Goal: Transaction & Acquisition: Book appointment/travel/reservation

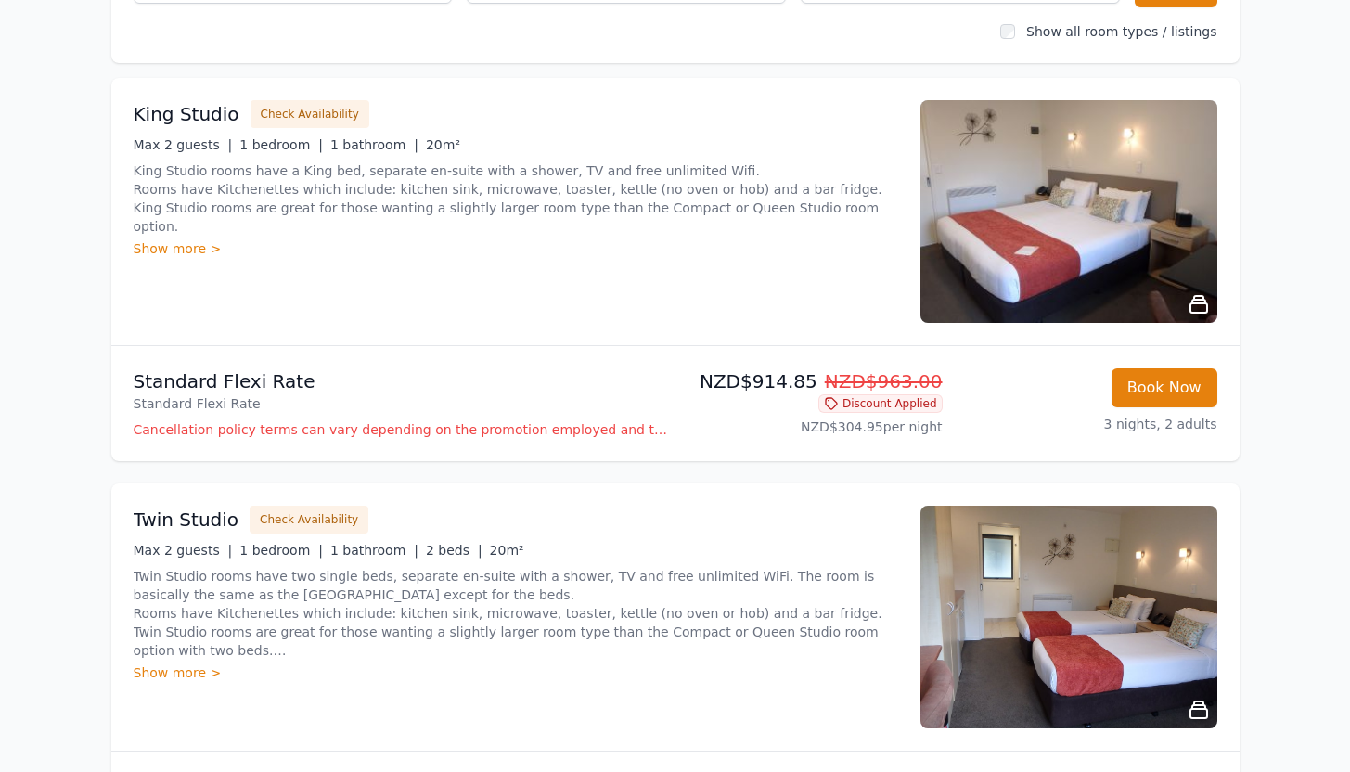
scroll to position [237, 0]
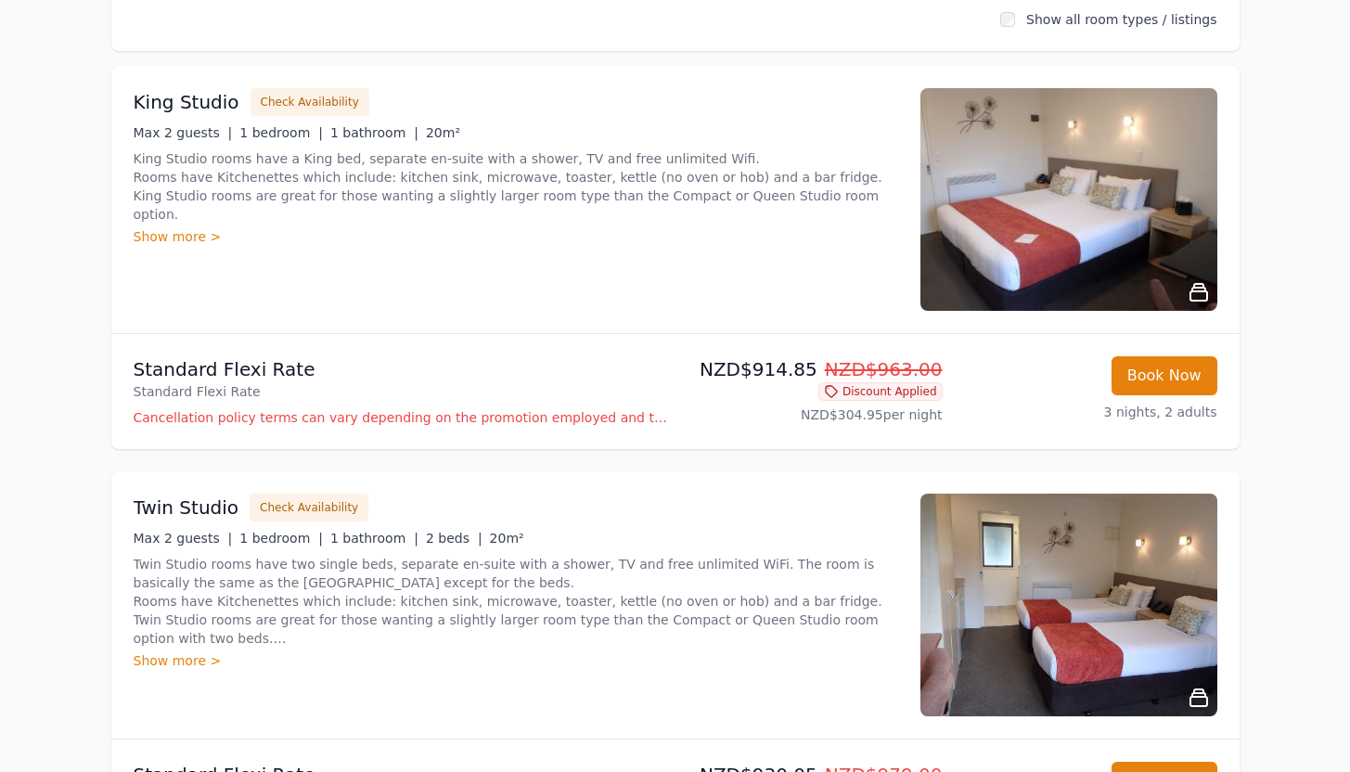
click at [1091, 553] on img at bounding box center [1068, 605] width 297 height 223
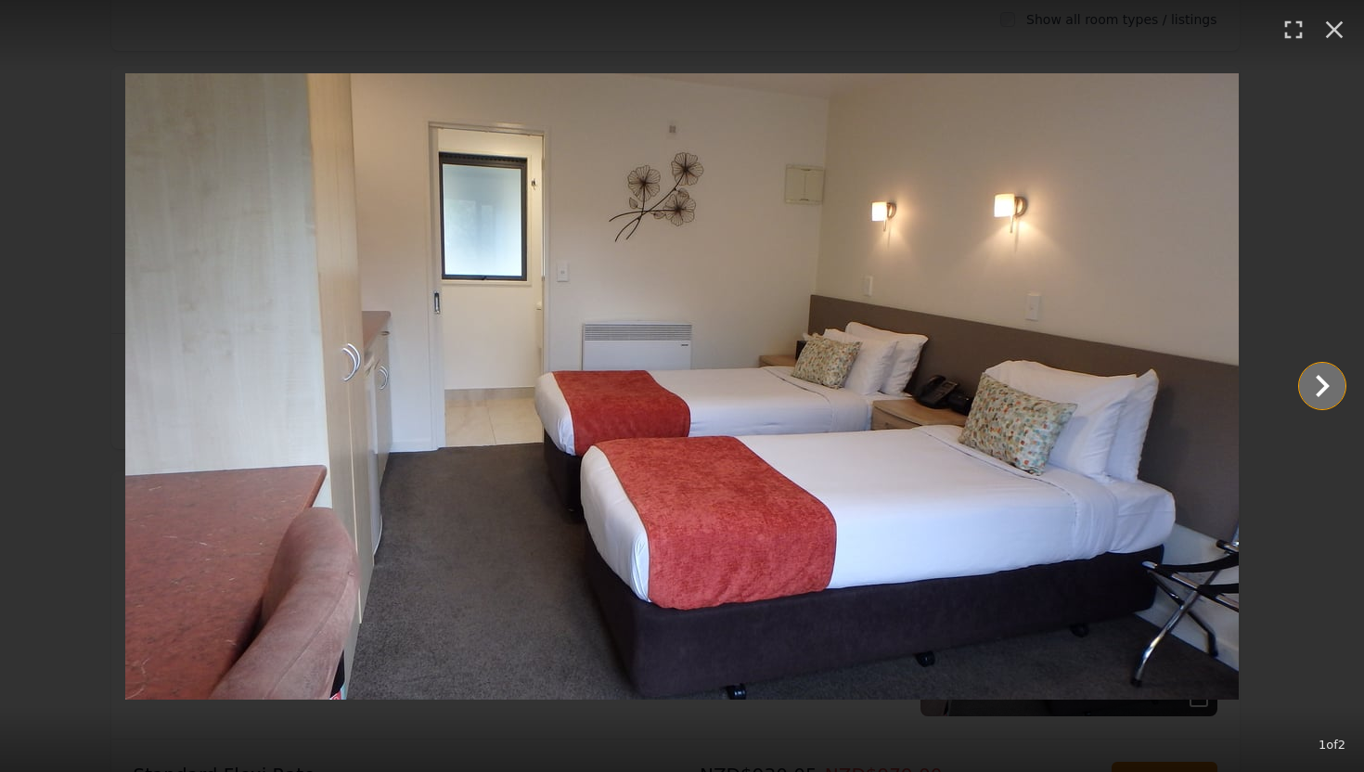
click at [1327, 391] on icon "Show slide 2 of 2" at bounding box center [1322, 386] width 45 height 45
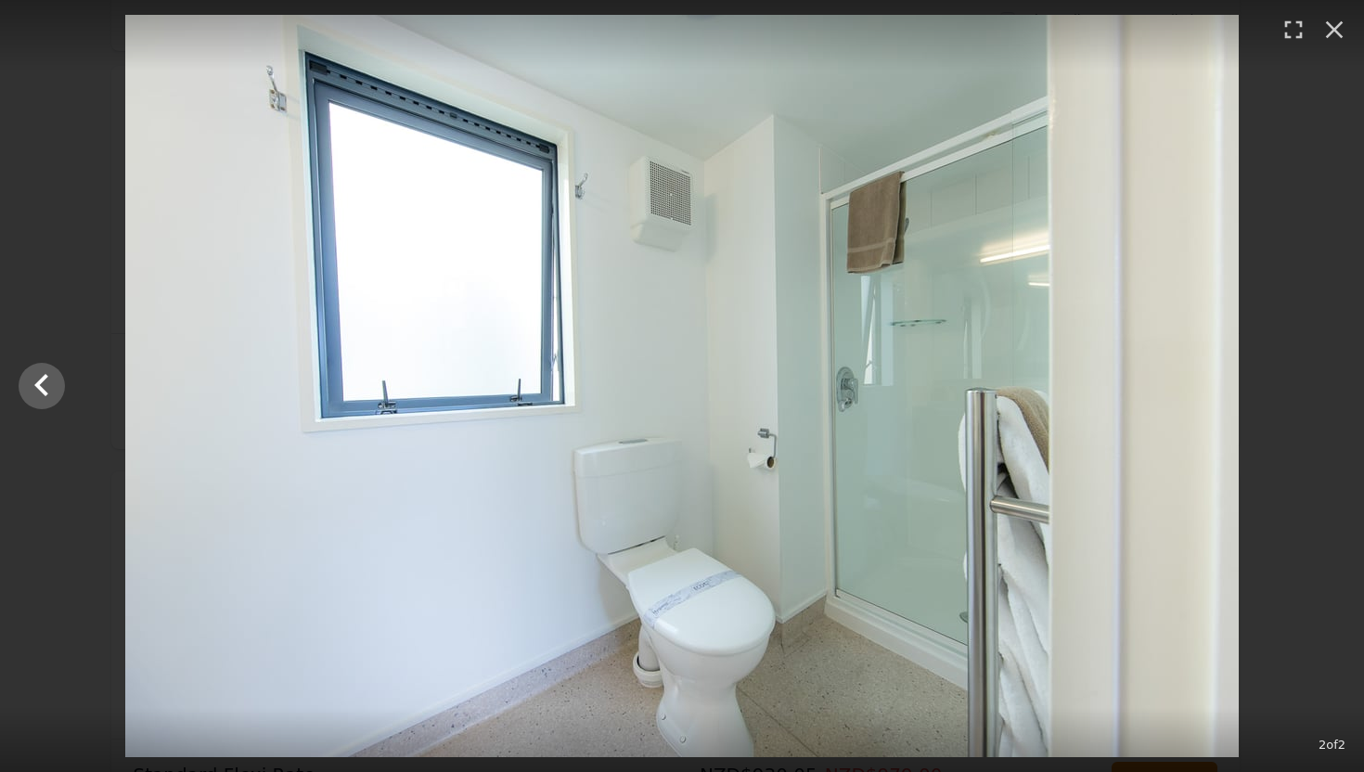
click at [1327, 391] on div at bounding box center [682, 386] width 1364 height 742
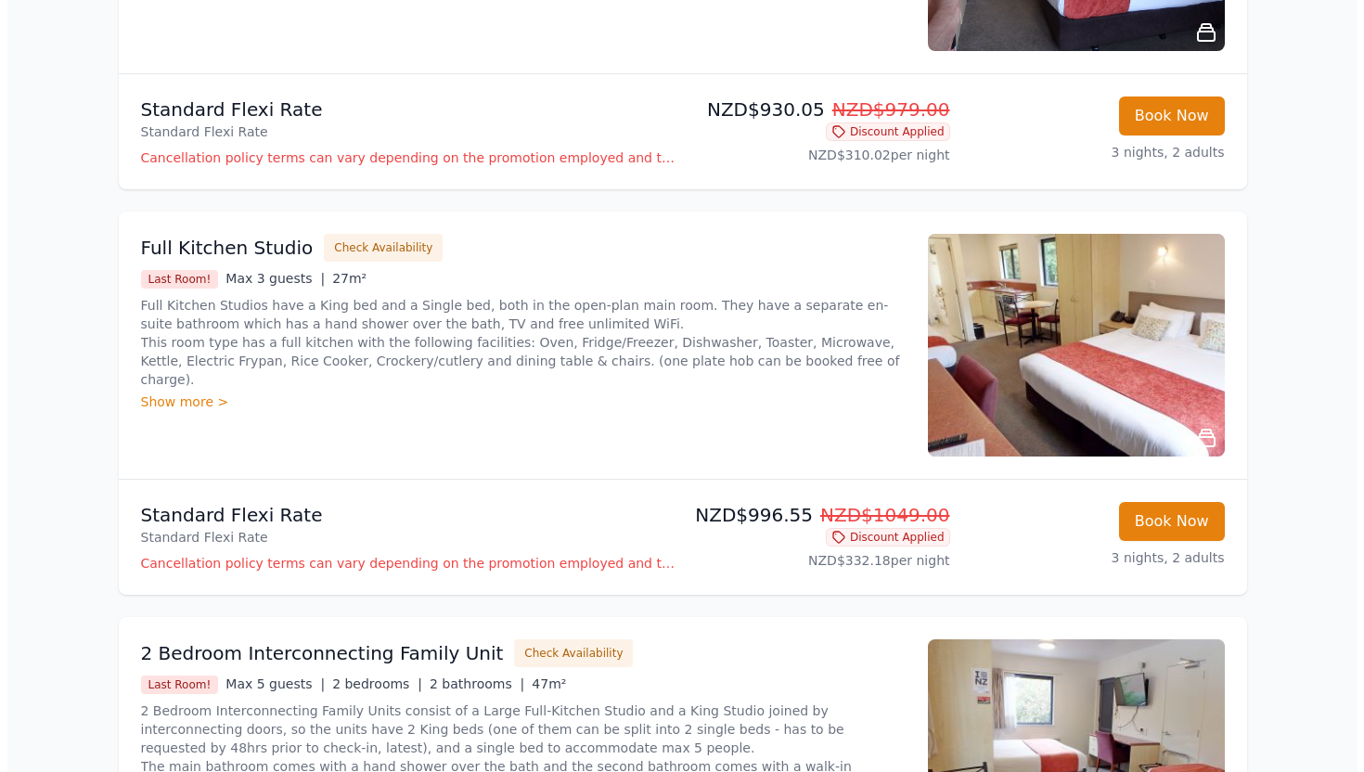
scroll to position [926, 0]
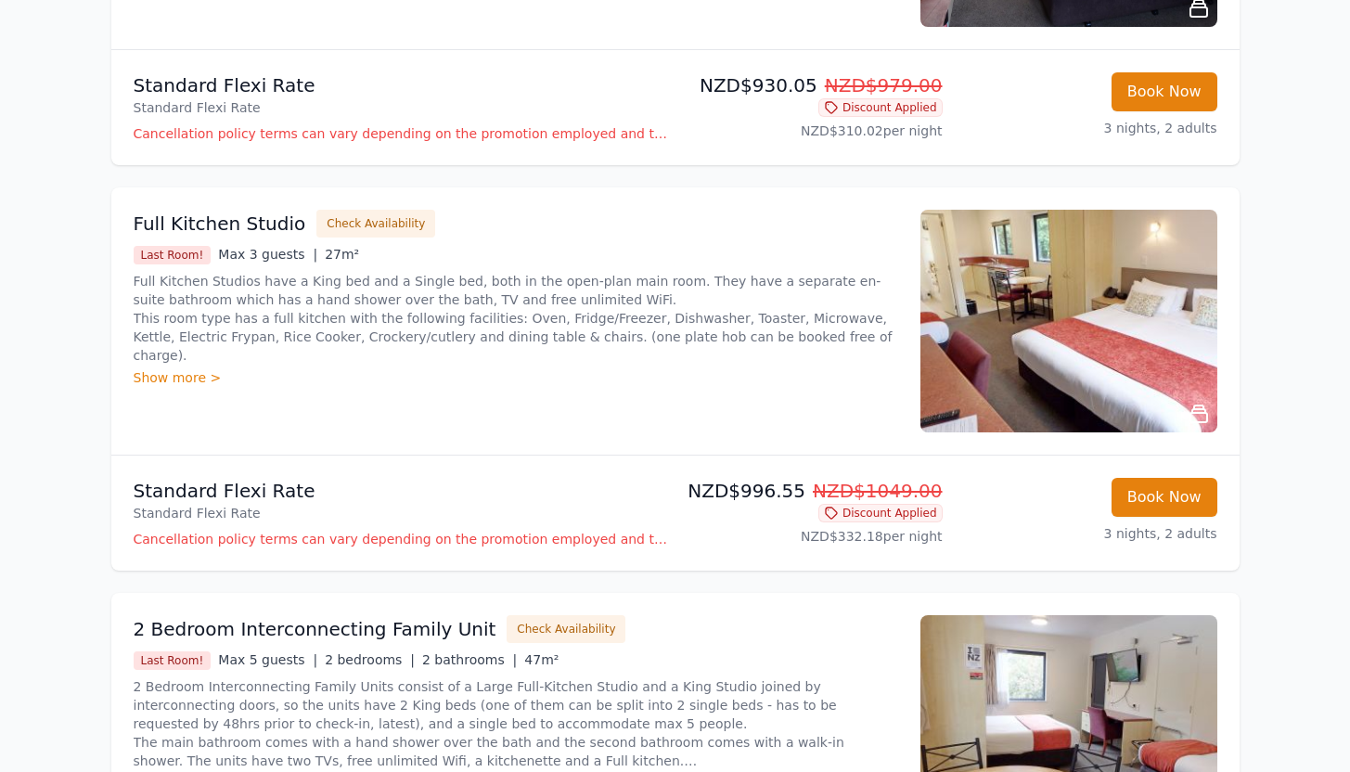
click at [1122, 332] on img at bounding box center [1068, 321] width 297 height 223
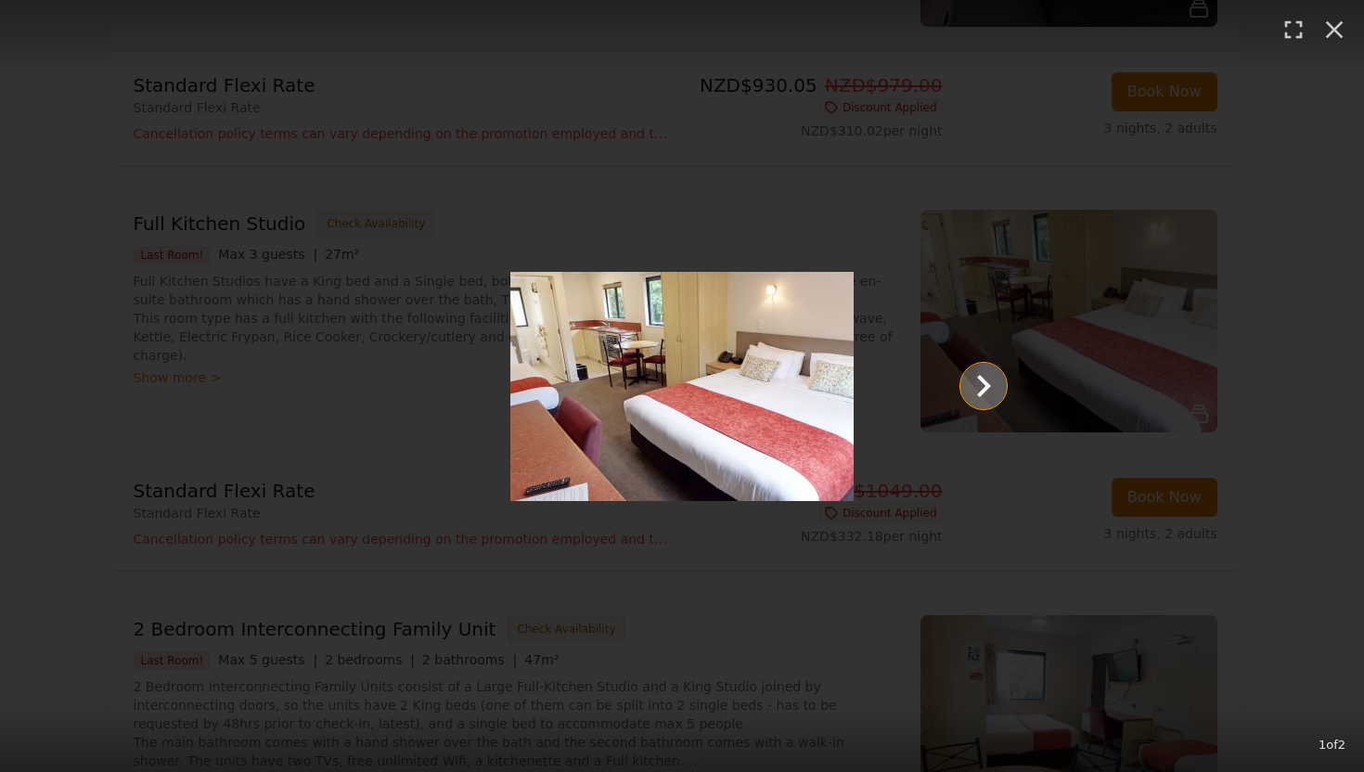
click at [970, 395] on icon "Show slide 2 of 2" at bounding box center [983, 386] width 45 height 45
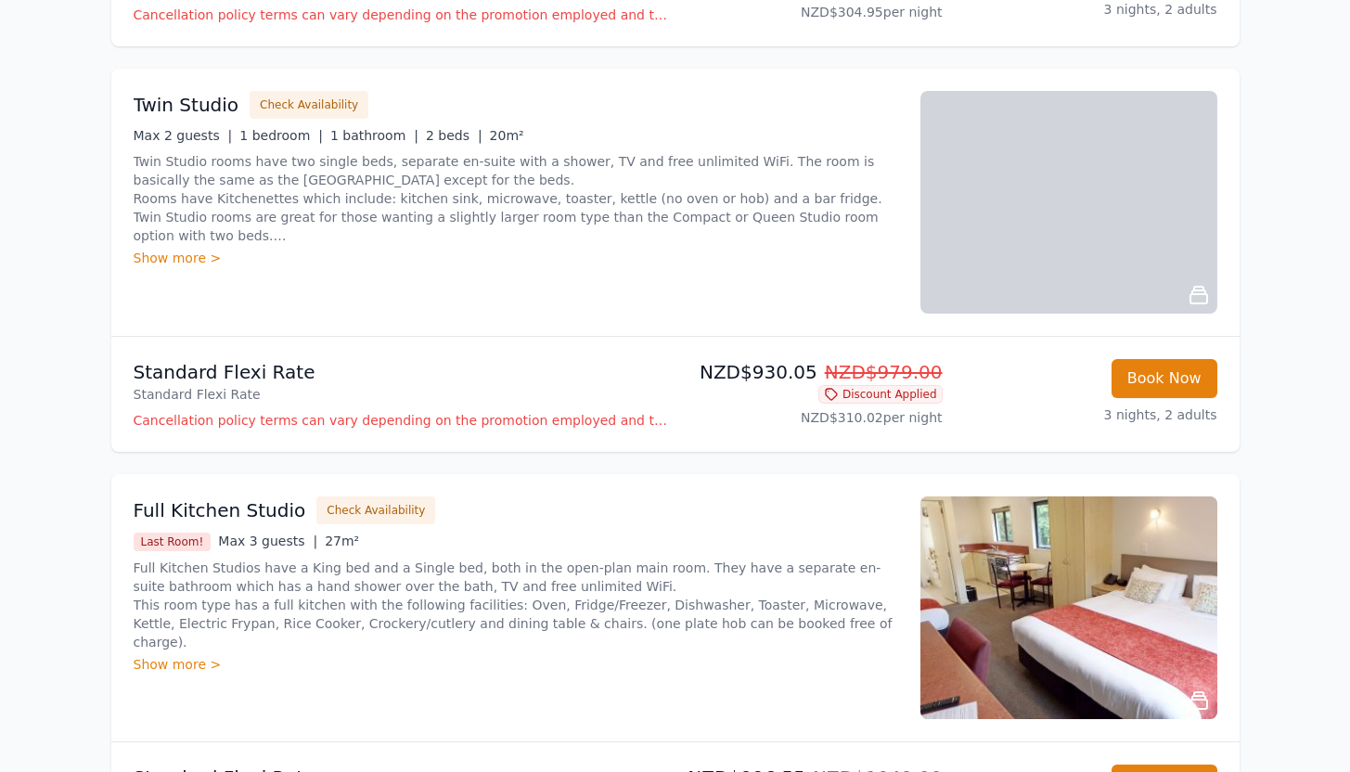
scroll to position [944, 0]
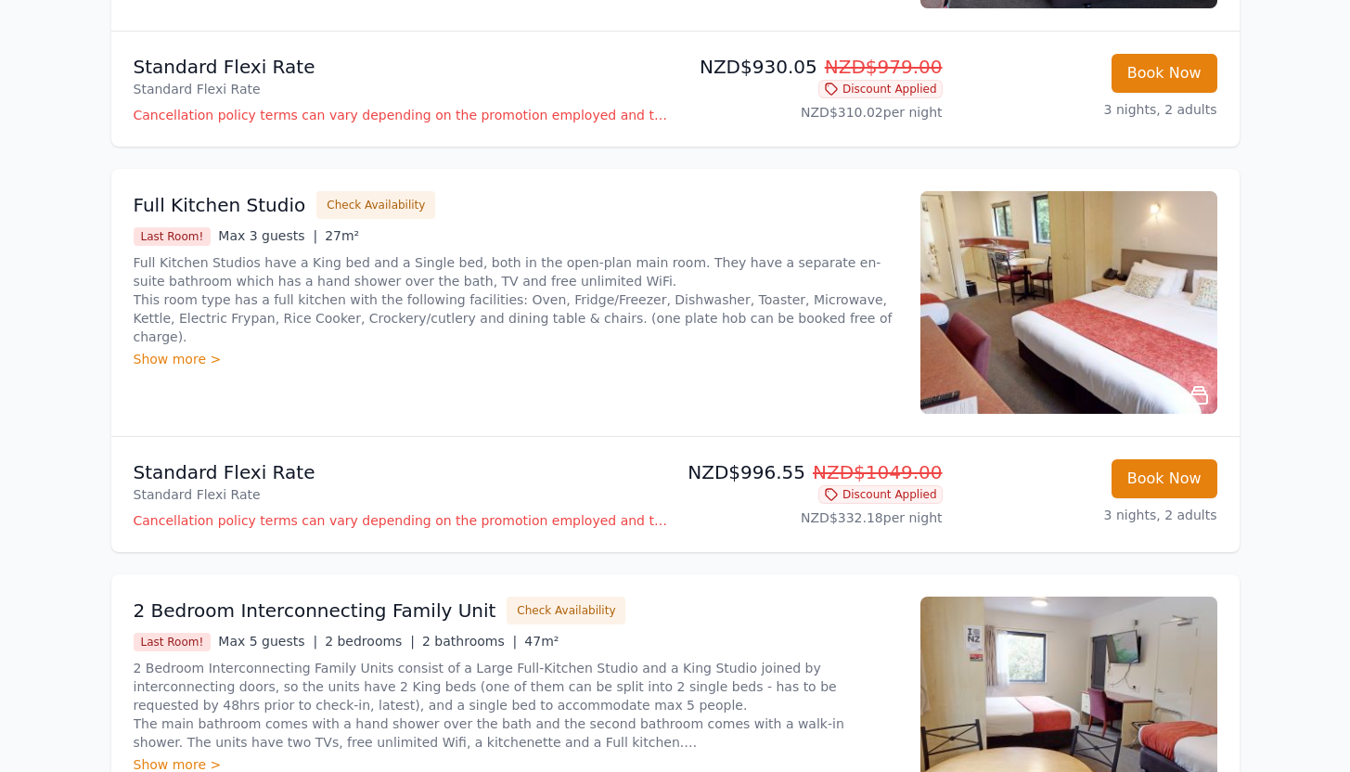
click at [1066, 326] on img at bounding box center [1068, 302] width 297 height 223
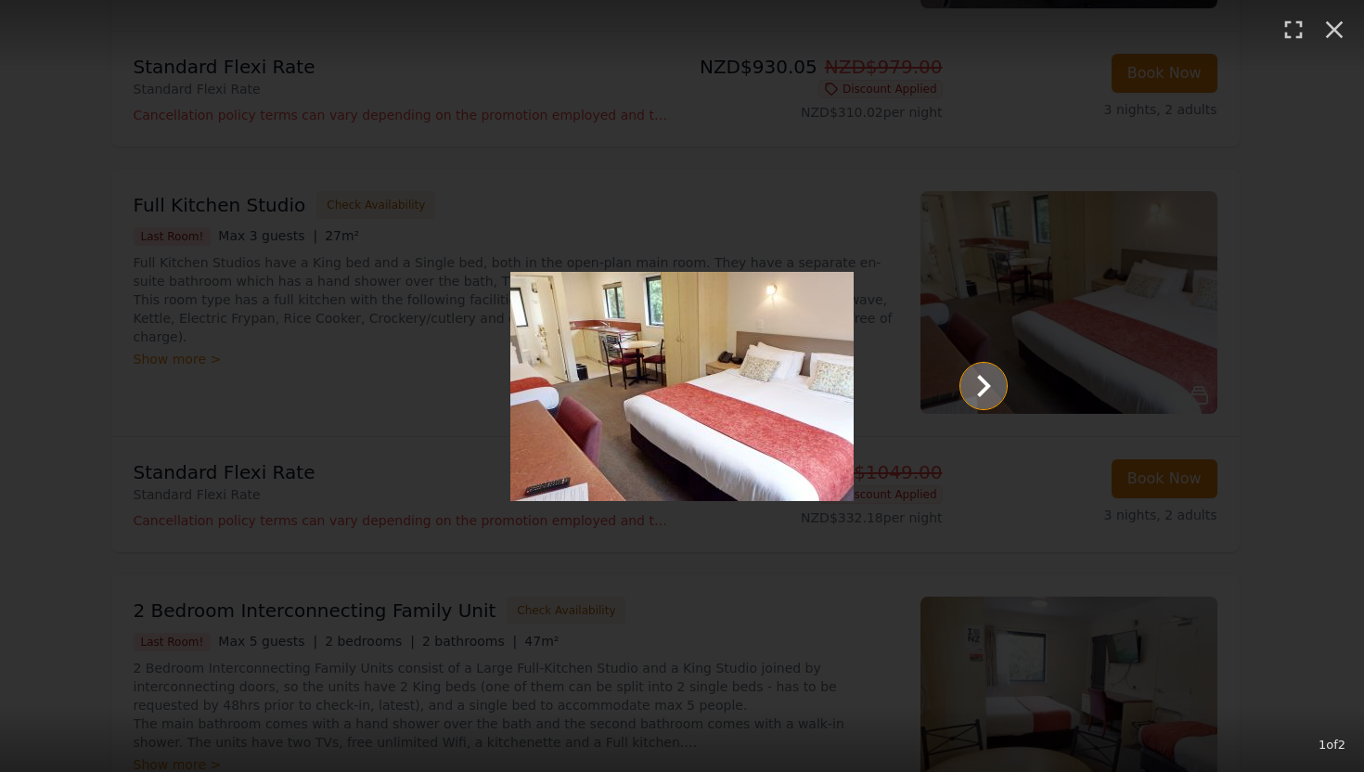
click at [968, 391] on icon "Show slide 2 of 2" at bounding box center [983, 386] width 45 height 45
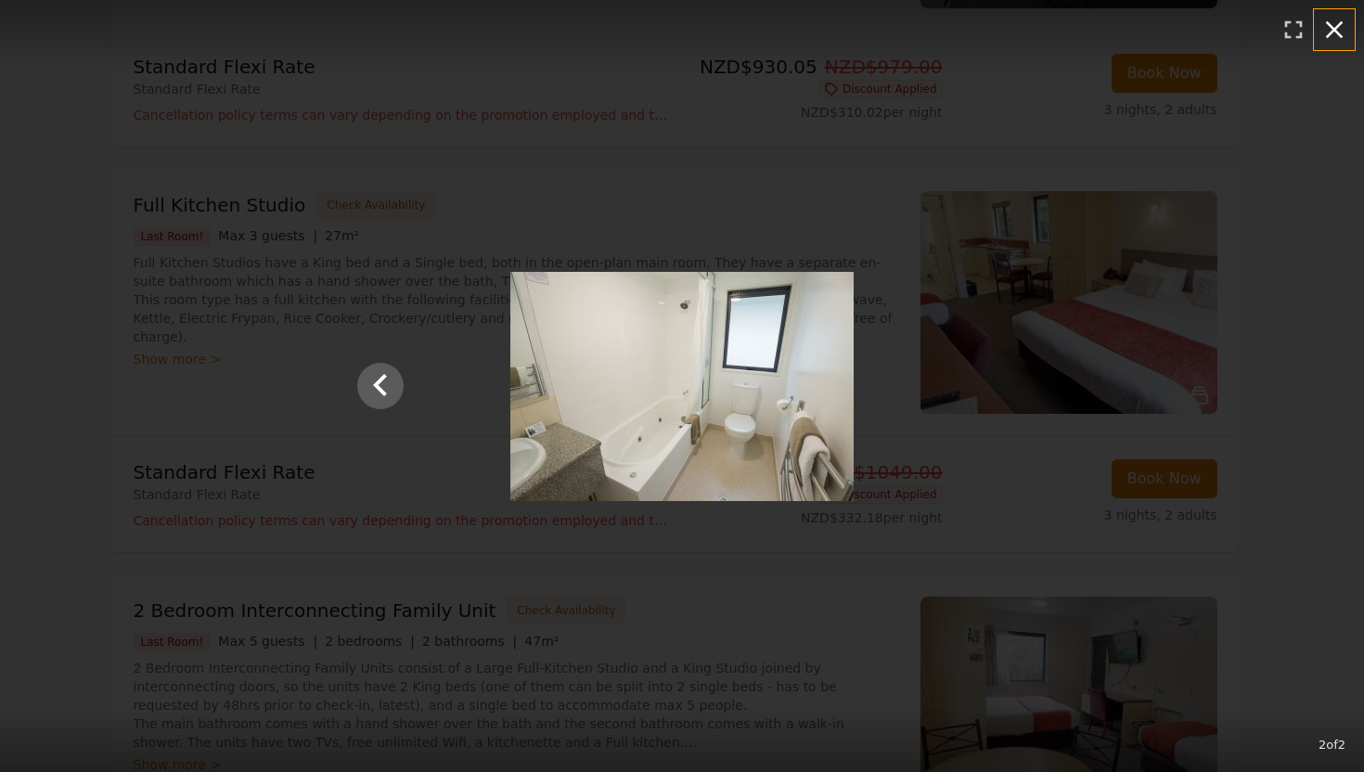
click at [1325, 36] on icon "button" at bounding box center [1334, 30] width 30 height 30
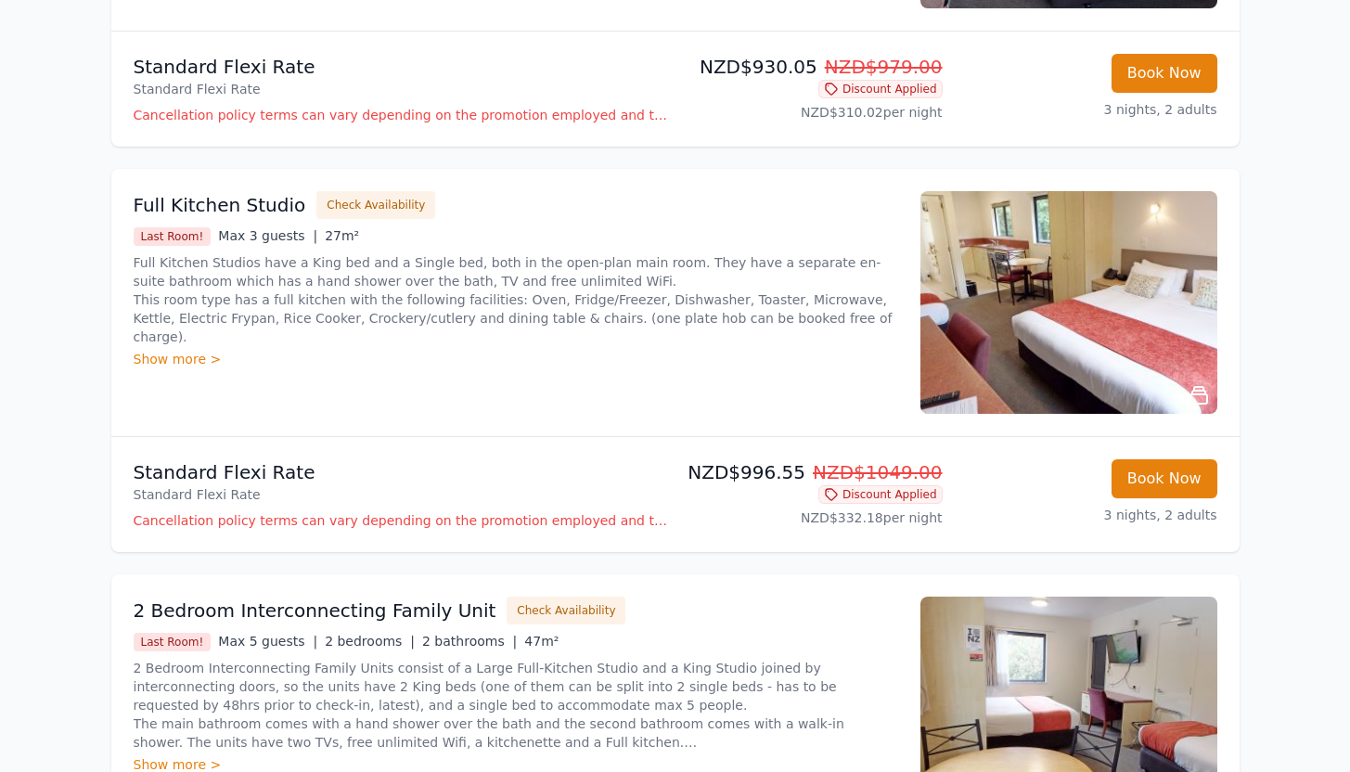
click at [967, 347] on img at bounding box center [1068, 302] width 297 height 223
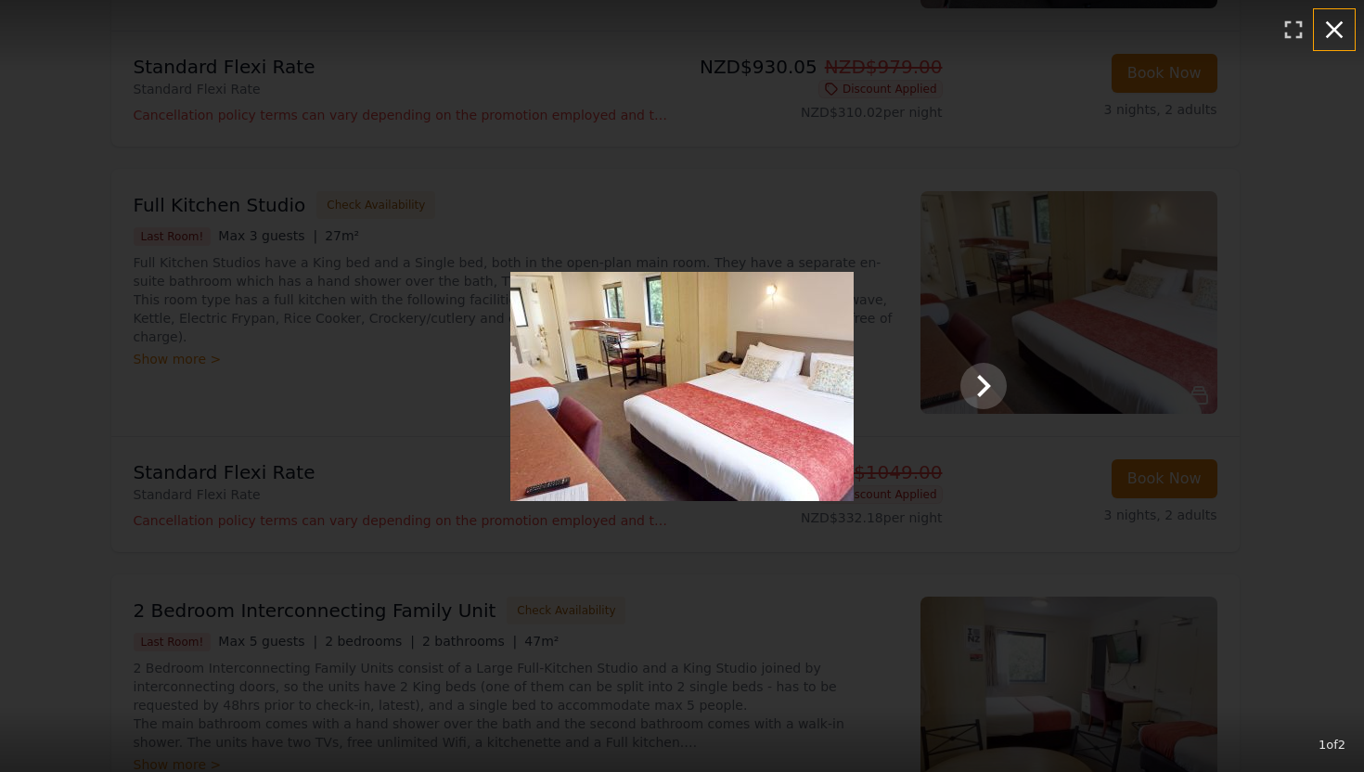
click at [1337, 45] on button "button" at bounding box center [1334, 29] width 41 height 41
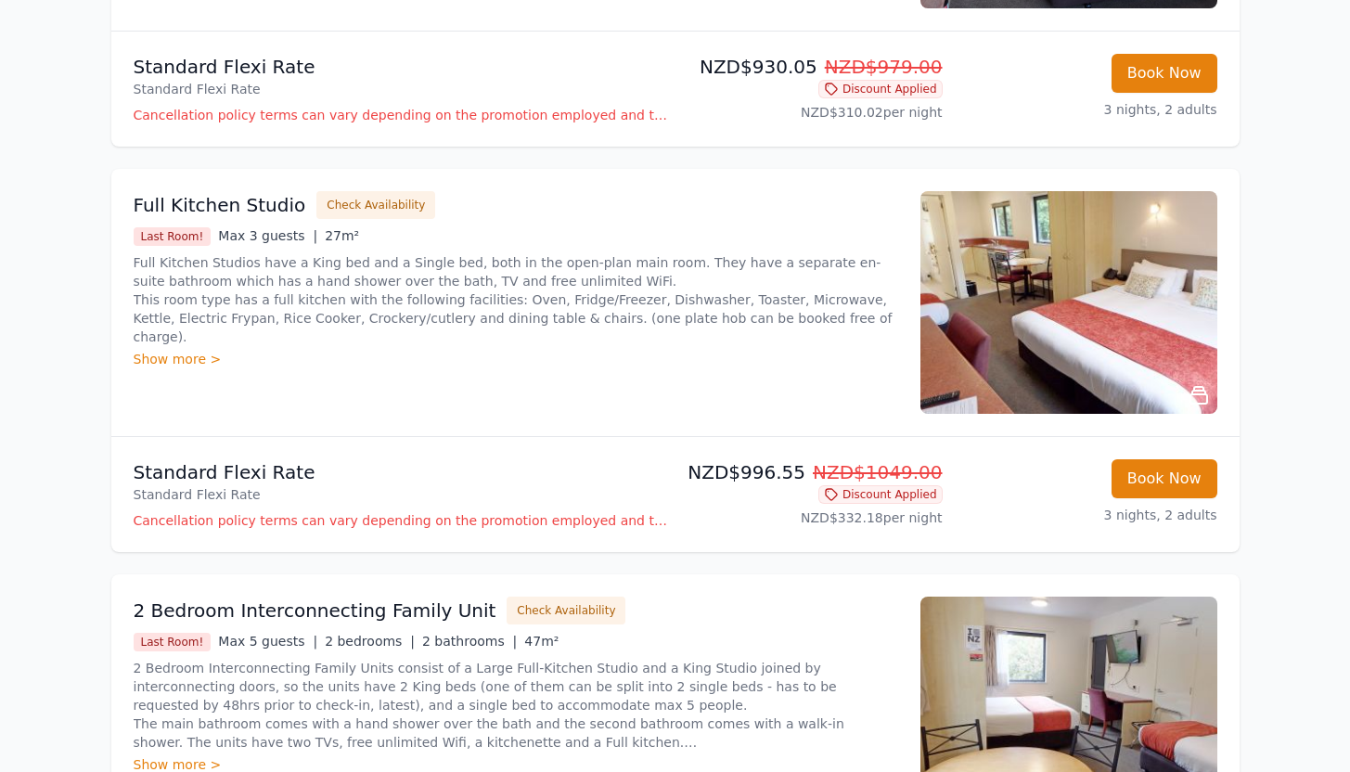
click at [276, 314] on p "Full Kitchen Studios have a King bed and a Single bed, both in the open-plan ma…" at bounding box center [516, 299] width 764 height 93
click at [217, 210] on h3 "Full Kitchen Studio" at bounding box center [220, 205] width 173 height 26
click at [1145, 494] on button "Book Now" at bounding box center [1164, 478] width 106 height 39
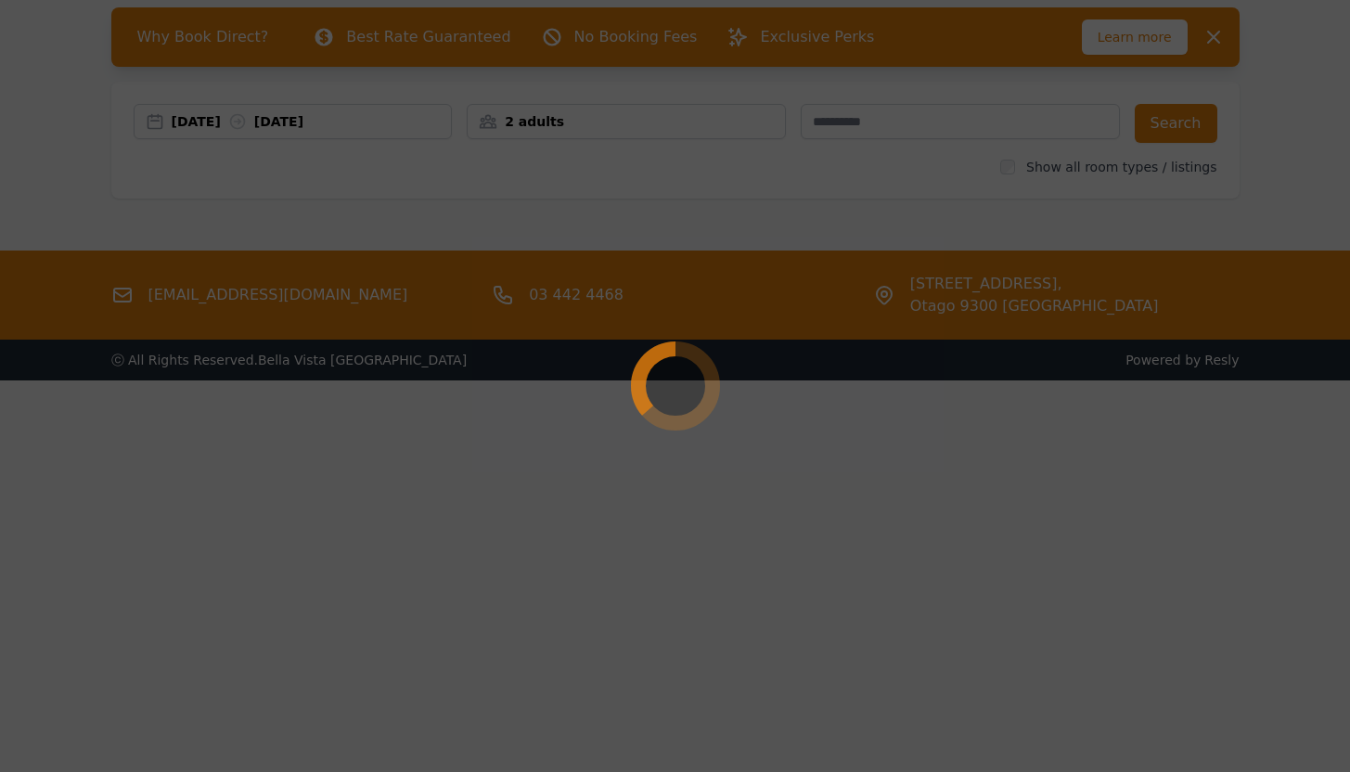
scroll to position [89, 0]
select select "**"
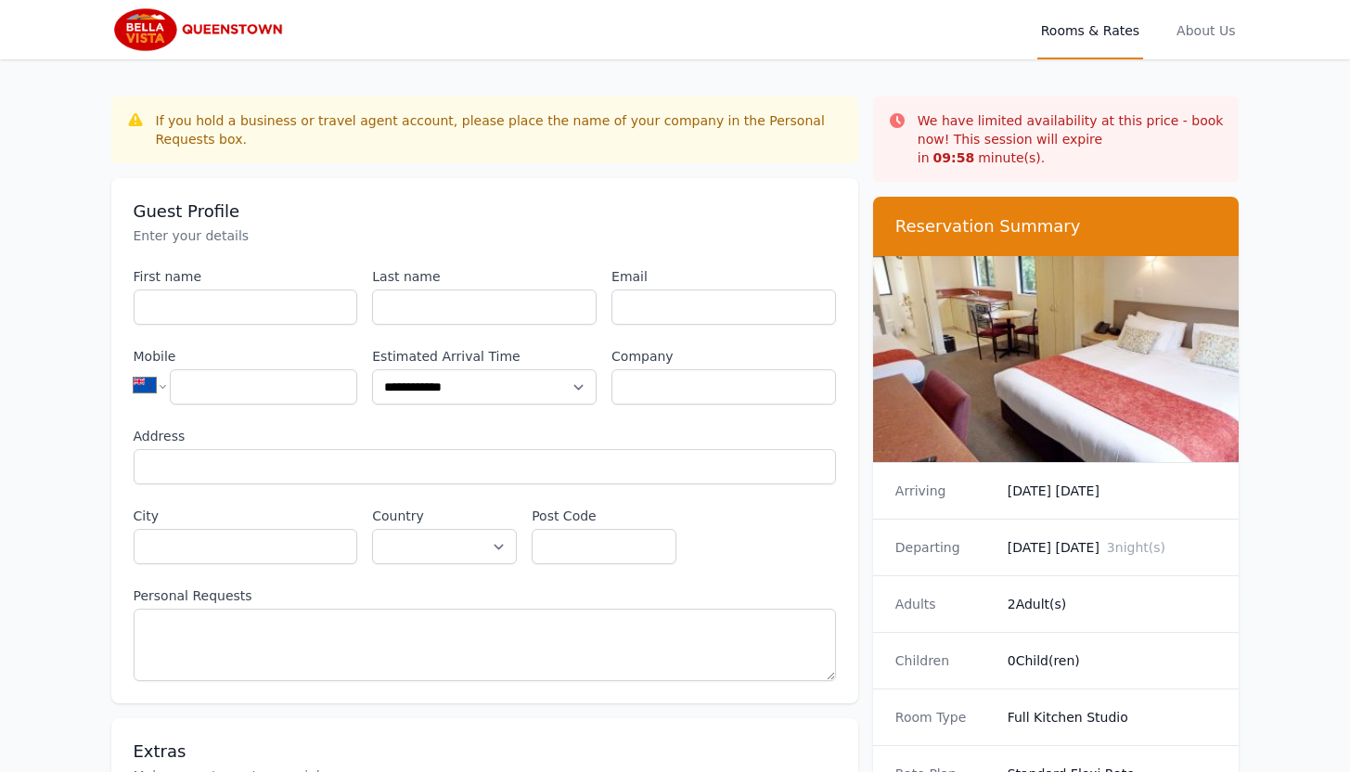
scroll to position [89, 0]
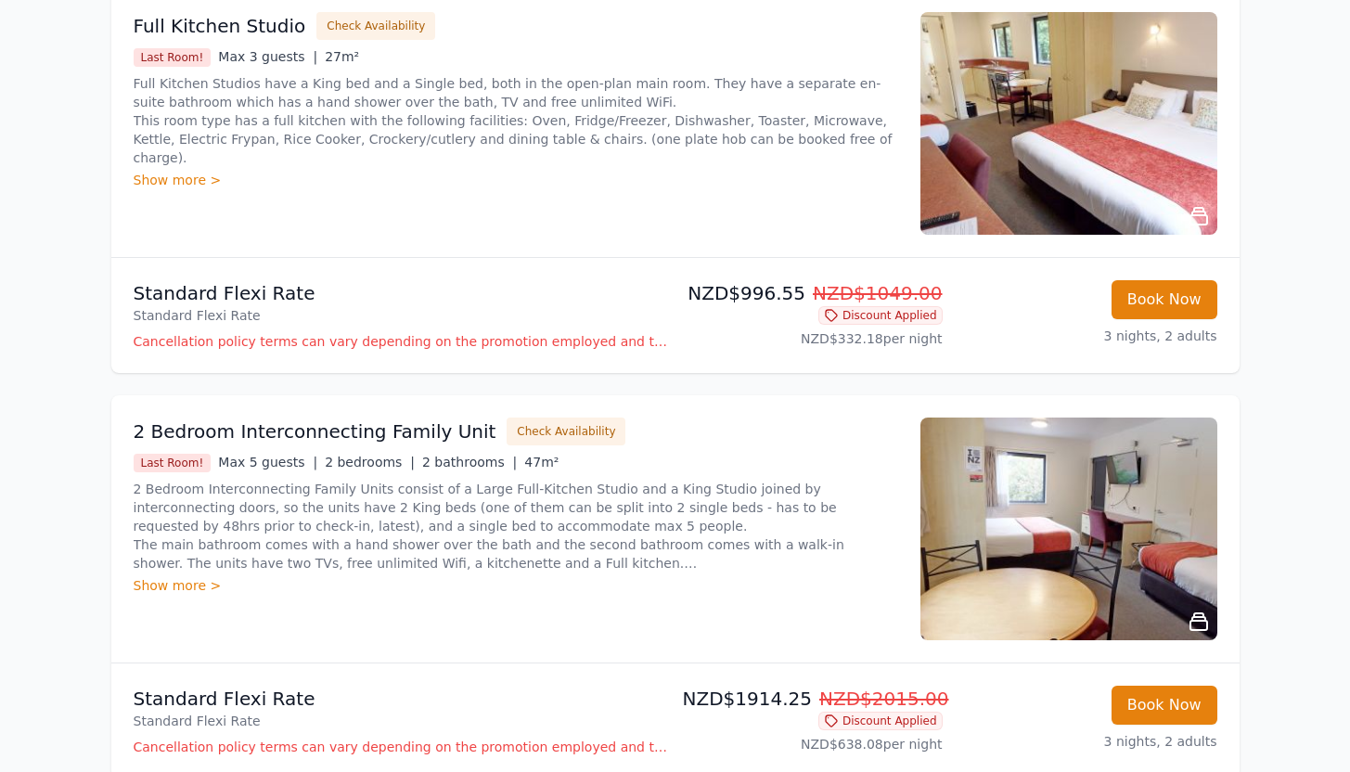
scroll to position [1233, 0]
